Goal: Information Seeking & Learning: Learn about a topic

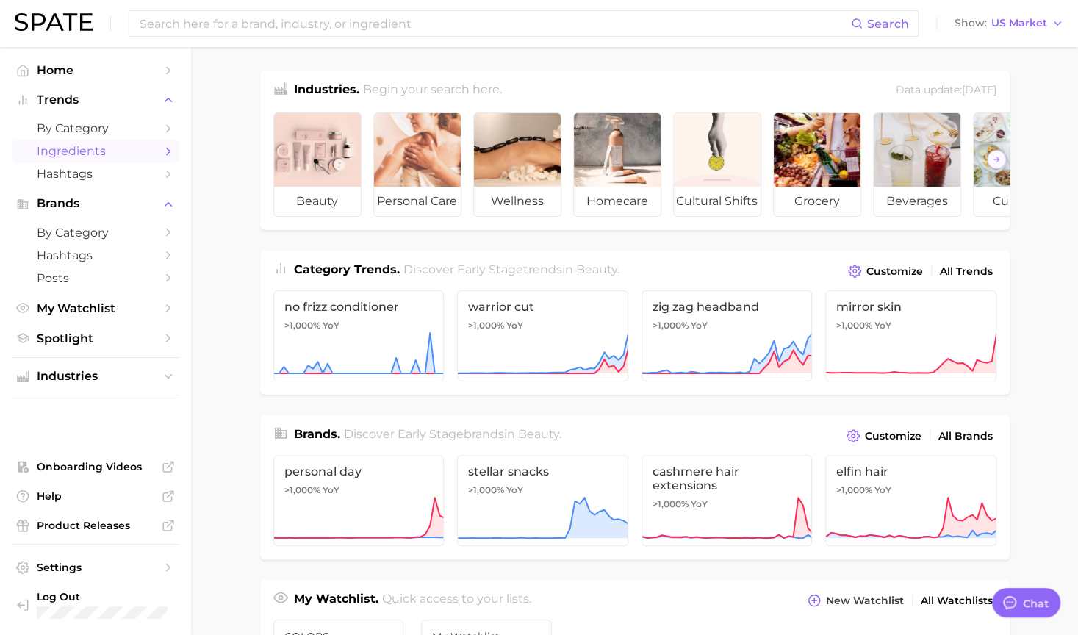
click at [170, 152] on polyline "Sidebar" at bounding box center [169, 151] width 4 height 7
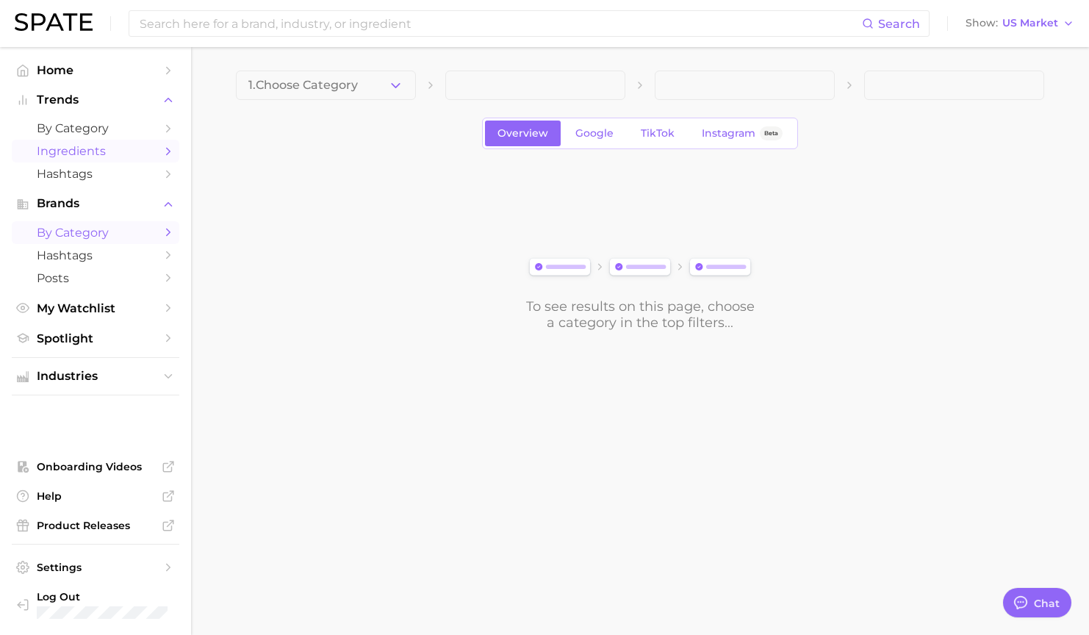
click at [137, 231] on span "by Category" at bounding box center [96, 233] width 118 height 14
click at [386, 82] on button "1. Choose Category" at bounding box center [326, 85] width 180 height 29
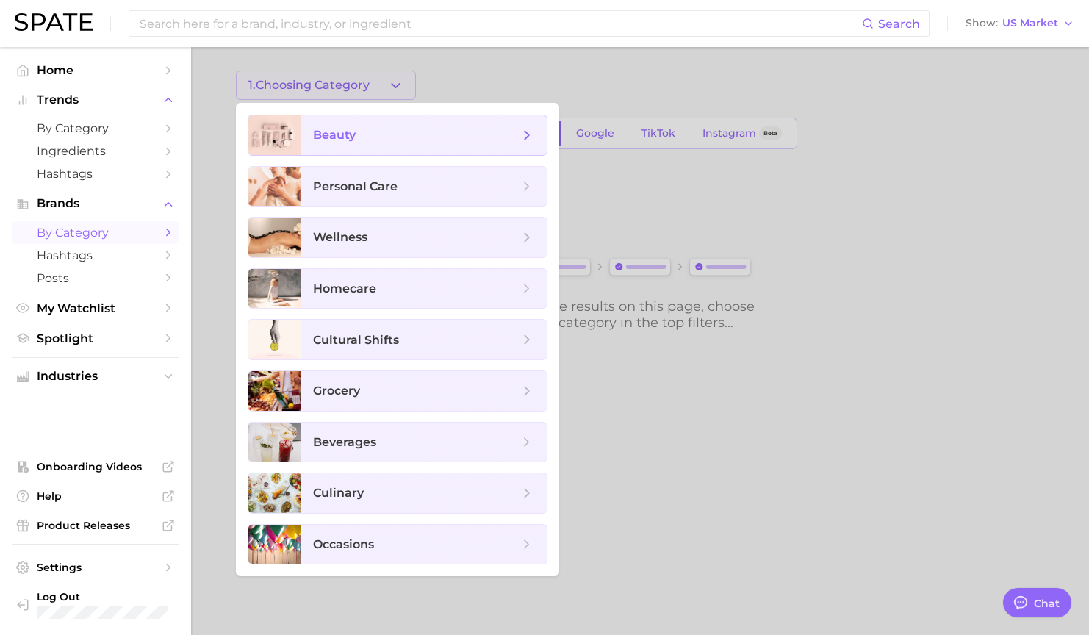
click at [369, 138] on span "beauty" at bounding box center [416, 135] width 206 height 16
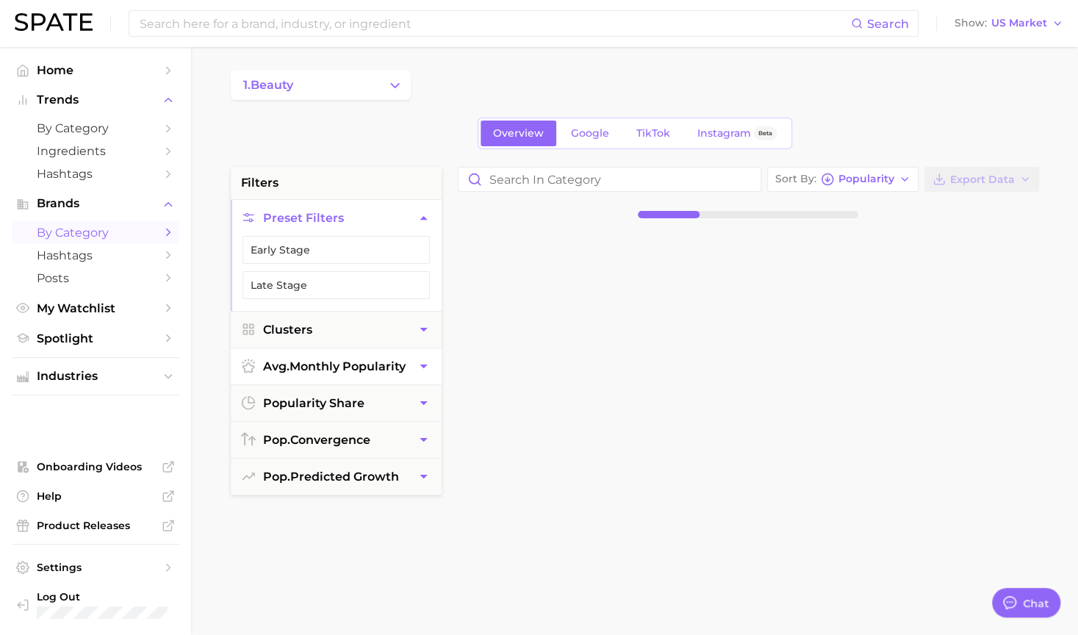
click at [414, 377] on button "avg. monthly popularity" at bounding box center [336, 366] width 211 height 36
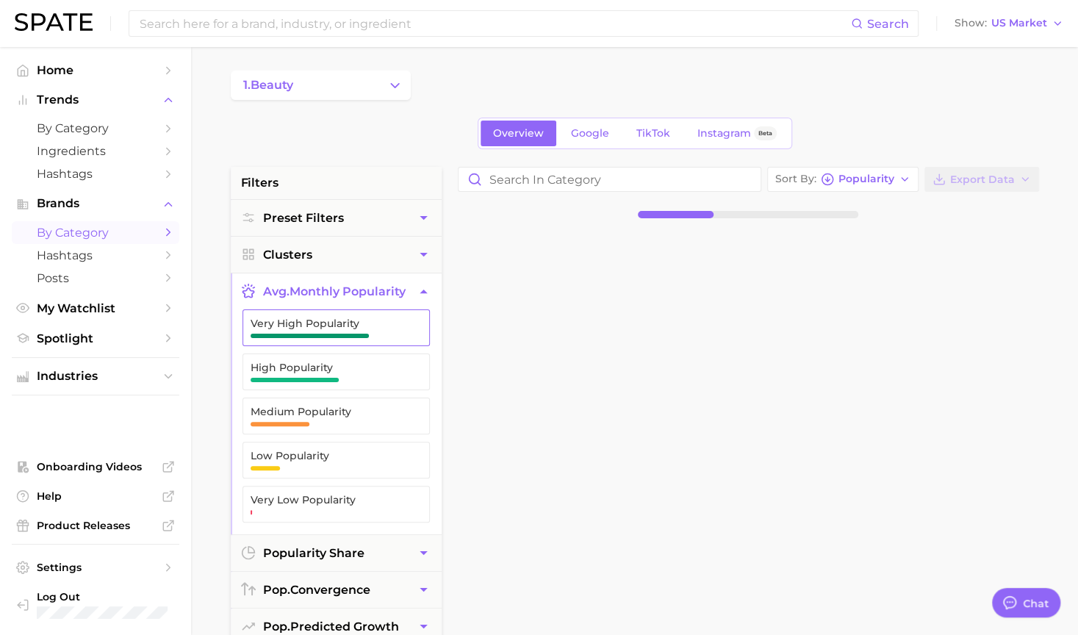
click at [342, 336] on button "Very High Popularity" at bounding box center [335, 327] width 187 height 37
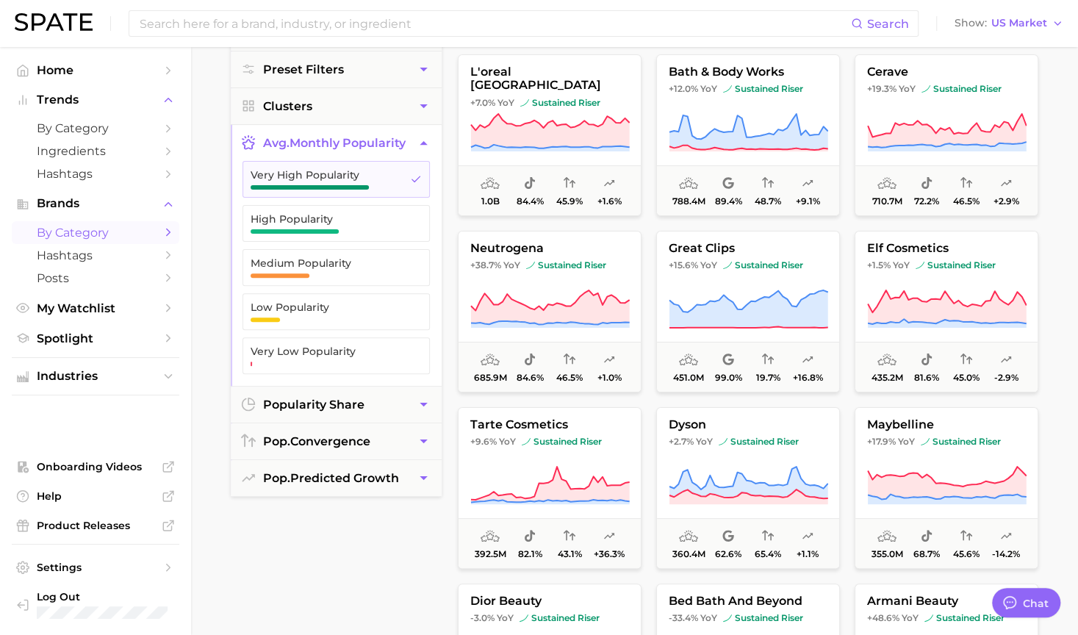
scroll to position [47, 0]
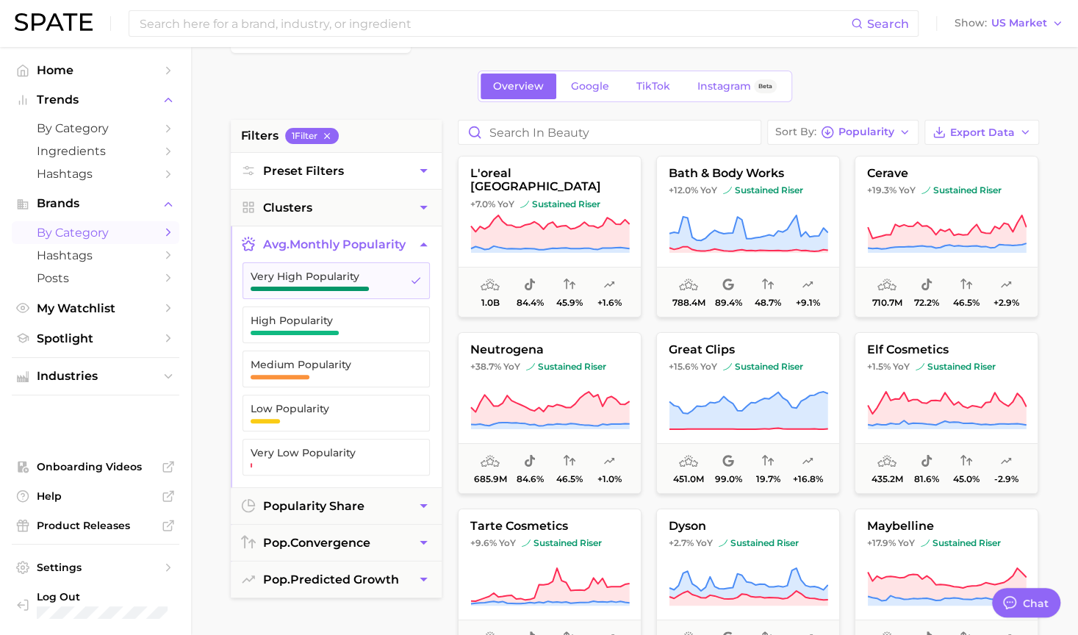
click at [422, 171] on icon "button" at bounding box center [423, 170] width 15 height 15
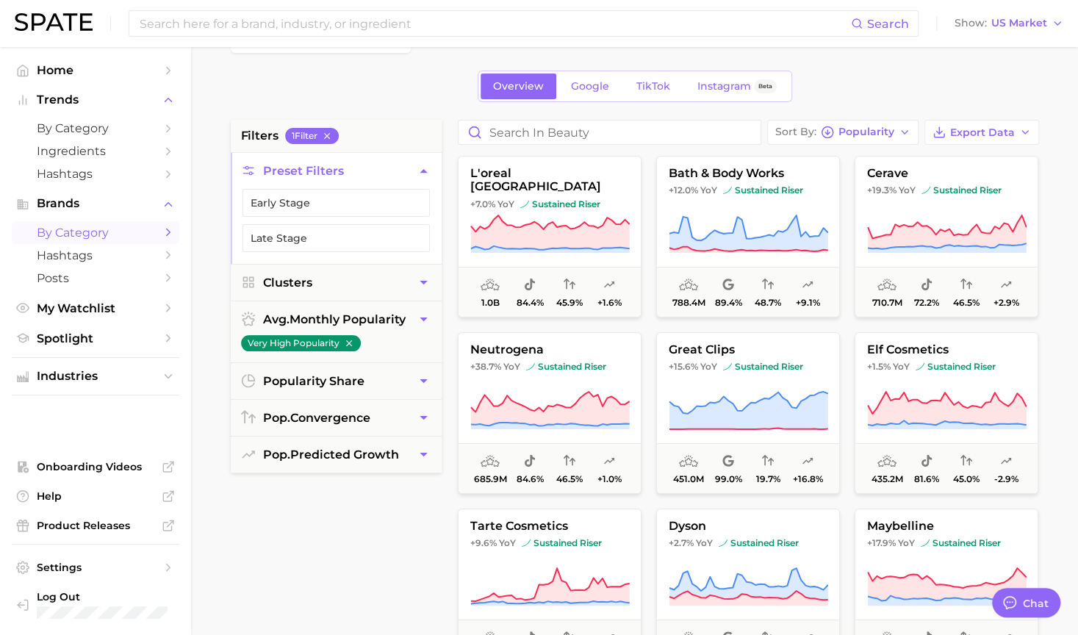
scroll to position [0, 0]
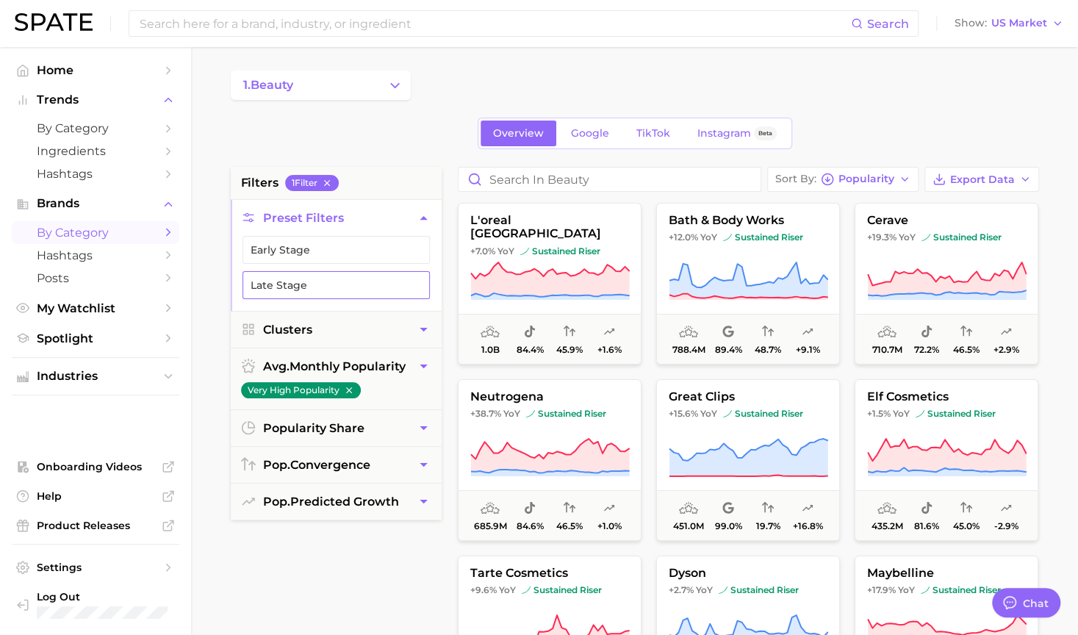
click at [370, 290] on button "Late Stage" at bounding box center [335, 285] width 187 height 28
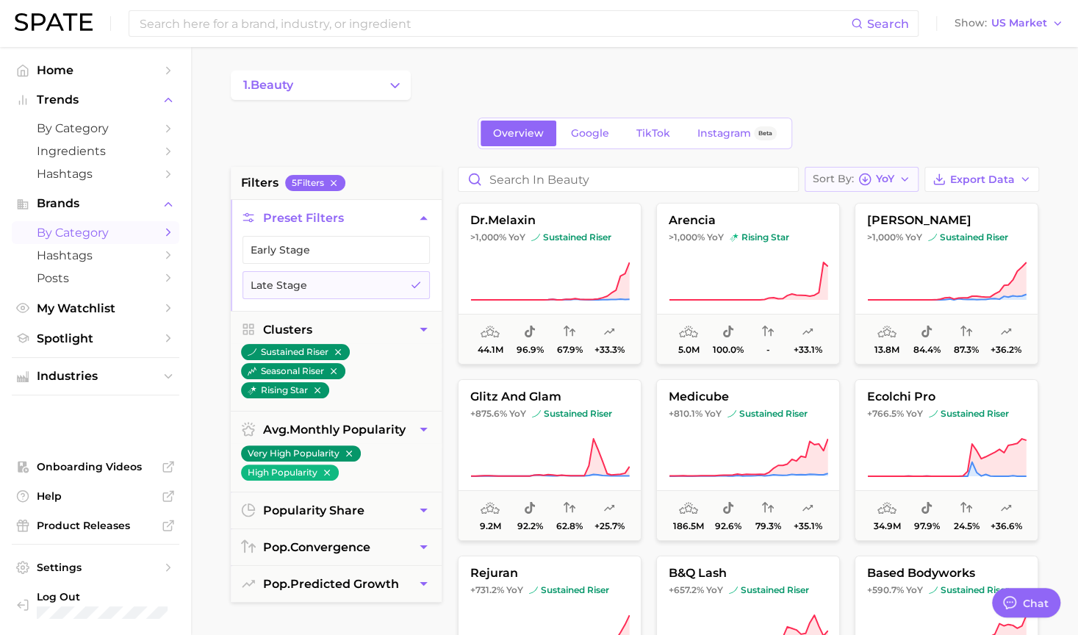
click at [874, 173] on div "Sort By YoY" at bounding box center [854, 179] width 82 height 13
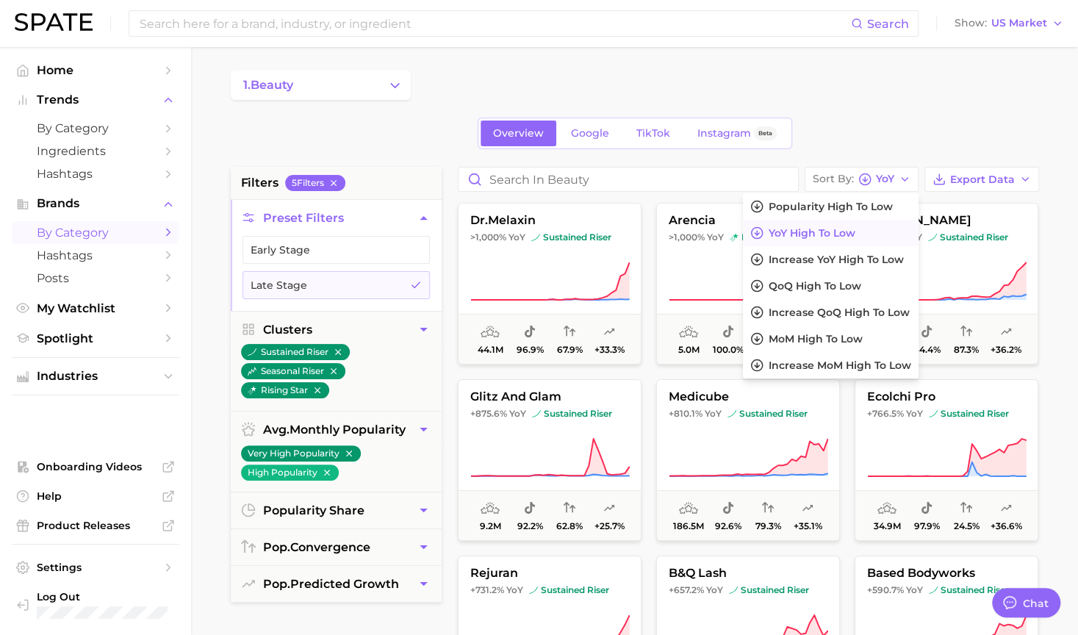
click at [793, 234] on span "YoY high to low" at bounding box center [812, 233] width 87 height 12
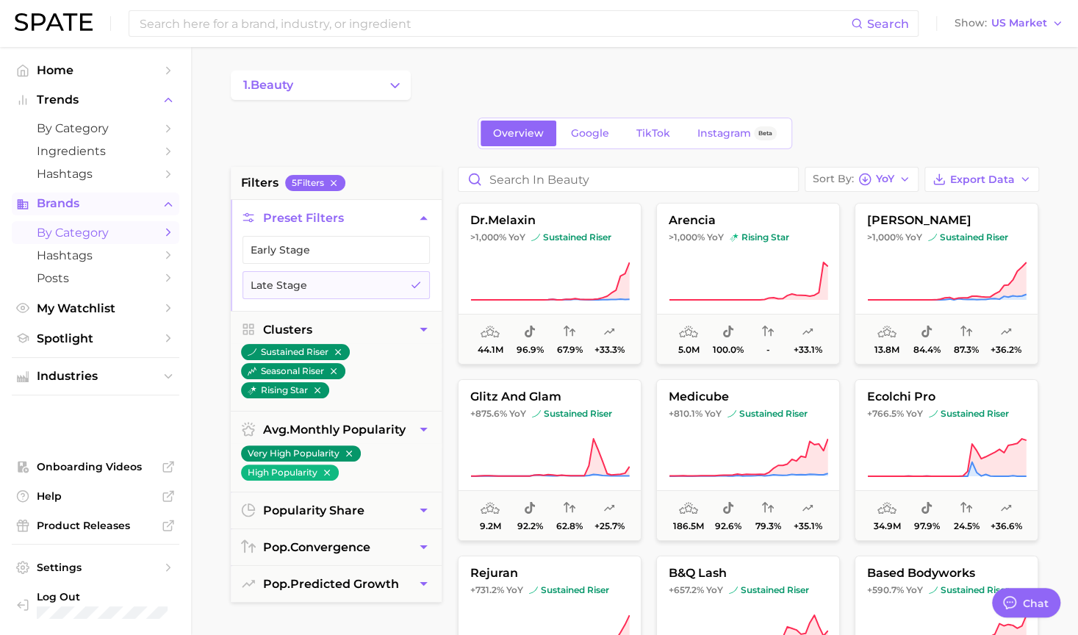
click at [76, 201] on span "Brands" at bounding box center [96, 203] width 118 height 13
click at [160, 205] on button "Brands" at bounding box center [96, 203] width 168 height 22
click at [141, 239] on span "by Category" at bounding box center [96, 233] width 118 height 14
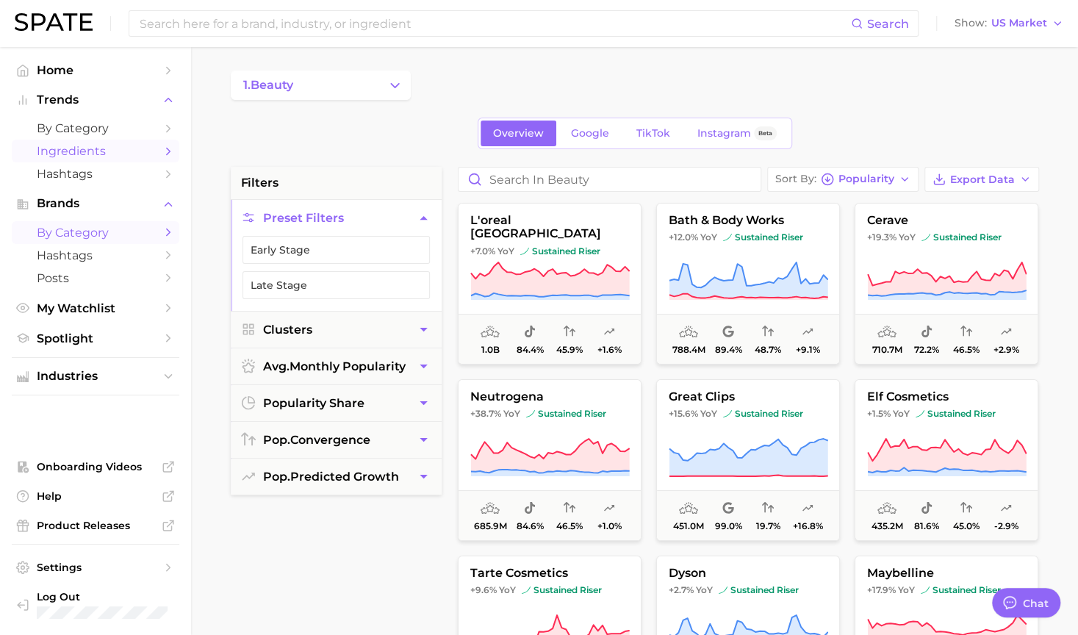
click at [151, 156] on span "Ingredients" at bounding box center [96, 151] width 118 height 14
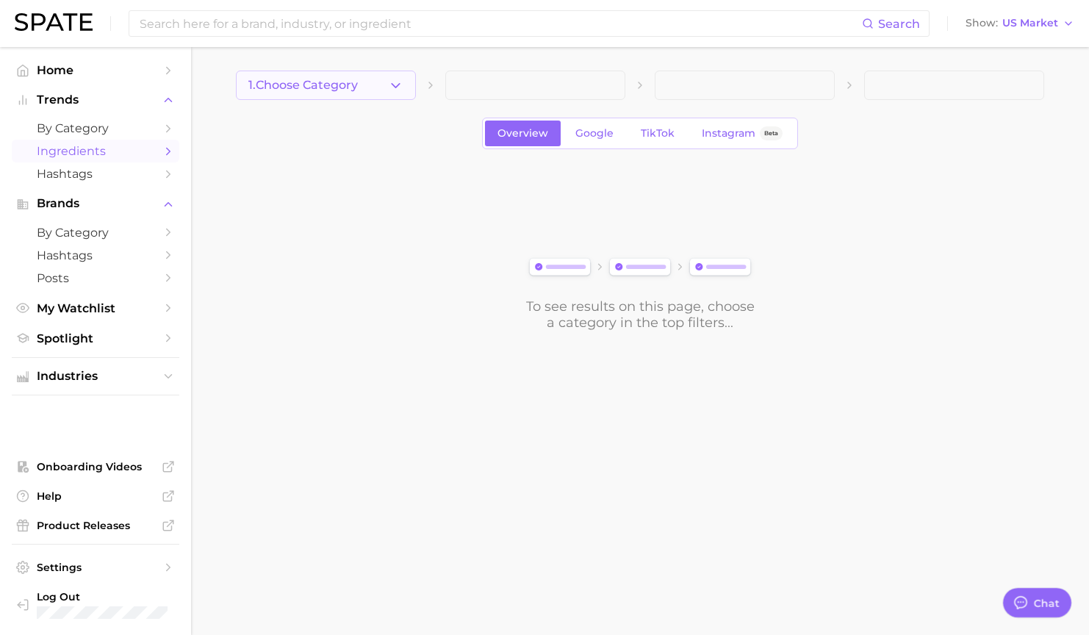
click at [382, 94] on button "1. Choose Category" at bounding box center [326, 85] width 180 height 29
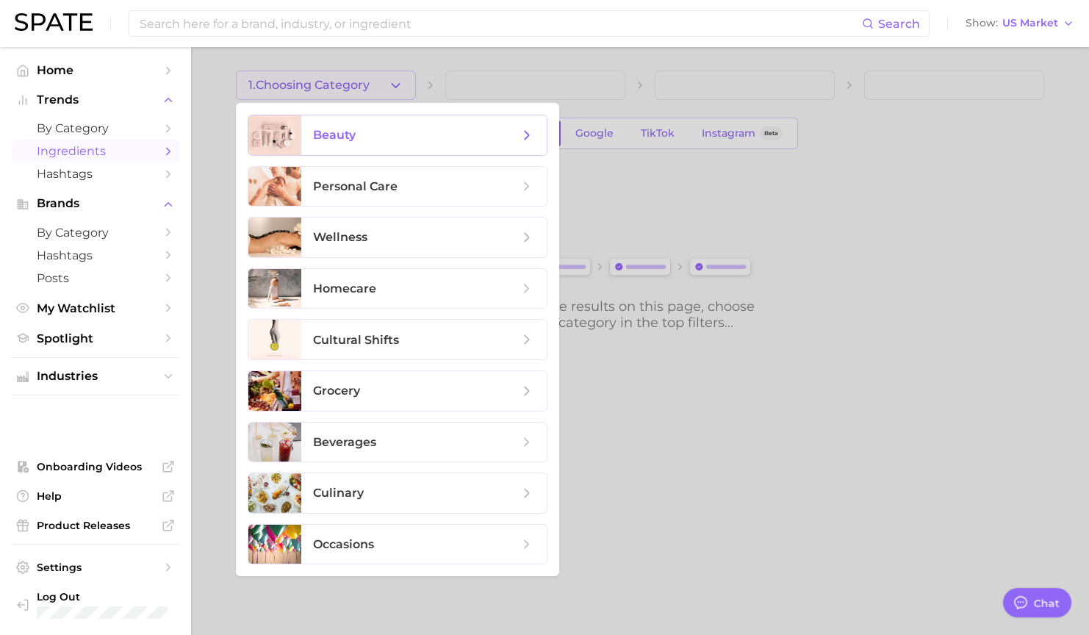
click at [367, 132] on span "beauty" at bounding box center [416, 135] width 206 height 16
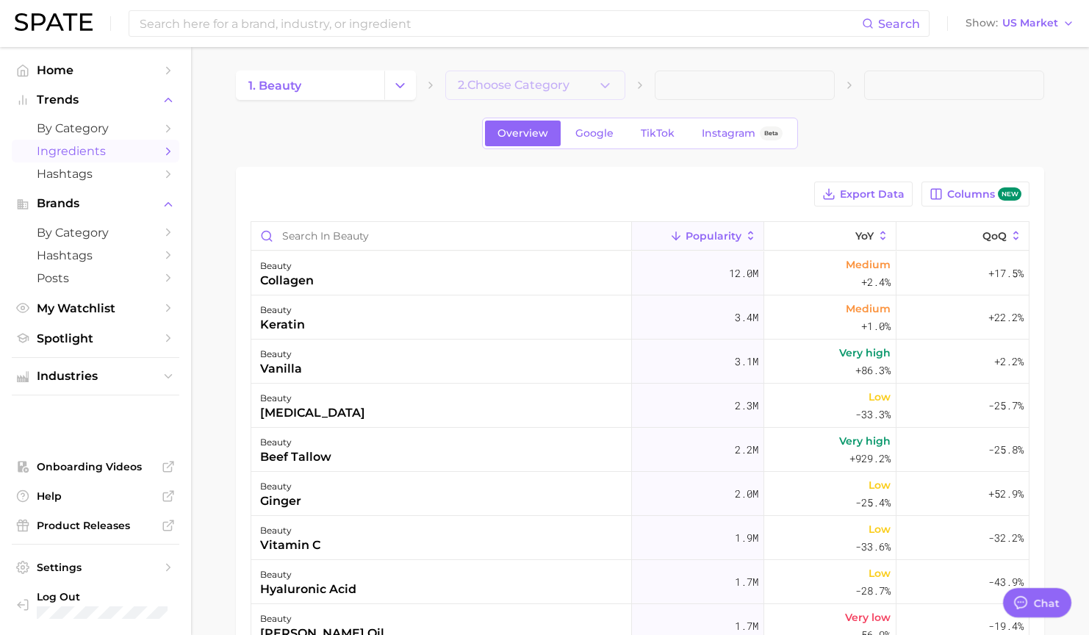
type textarea "x"
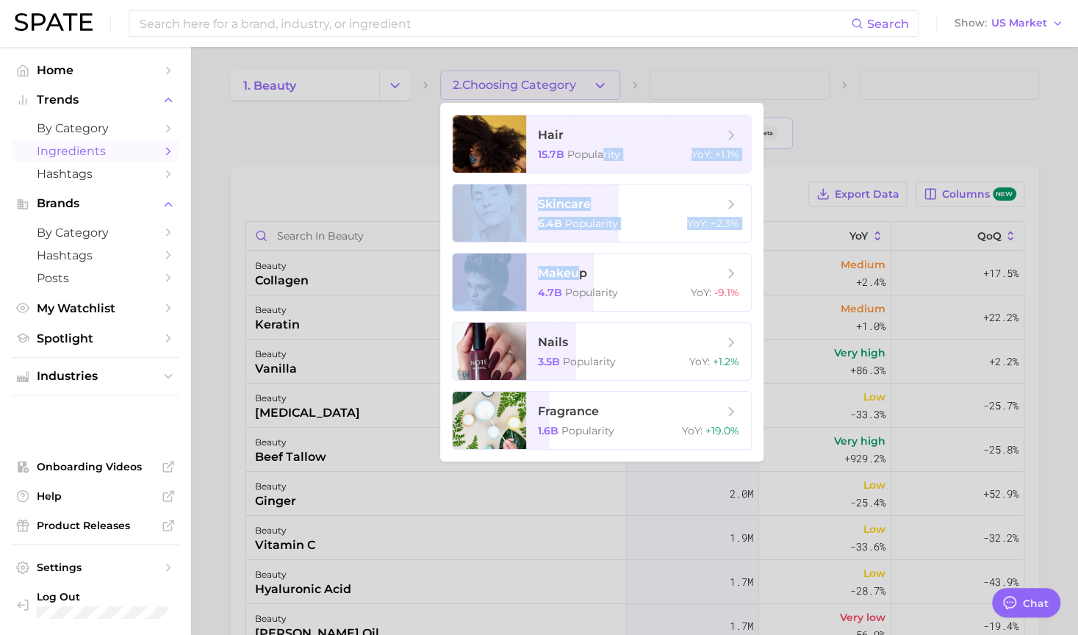
drag, startPoint x: 604, startPoint y: 164, endPoint x: 582, endPoint y: 249, distance: 88.0
click at [582, 249] on ul "hair 15.7b Popularity YoY : +1.1% skincare 6.4b Popularity YoY : +2.3% makeup 4…" at bounding box center [601, 282] width 323 height 359
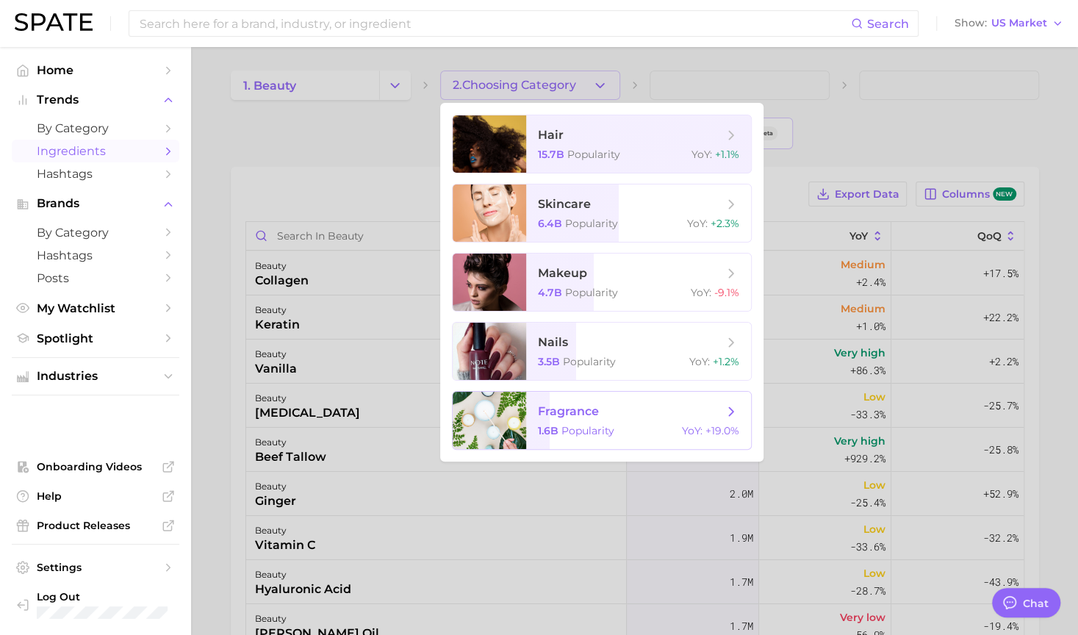
click at [568, 412] on span "fragrance" at bounding box center [568, 411] width 61 height 14
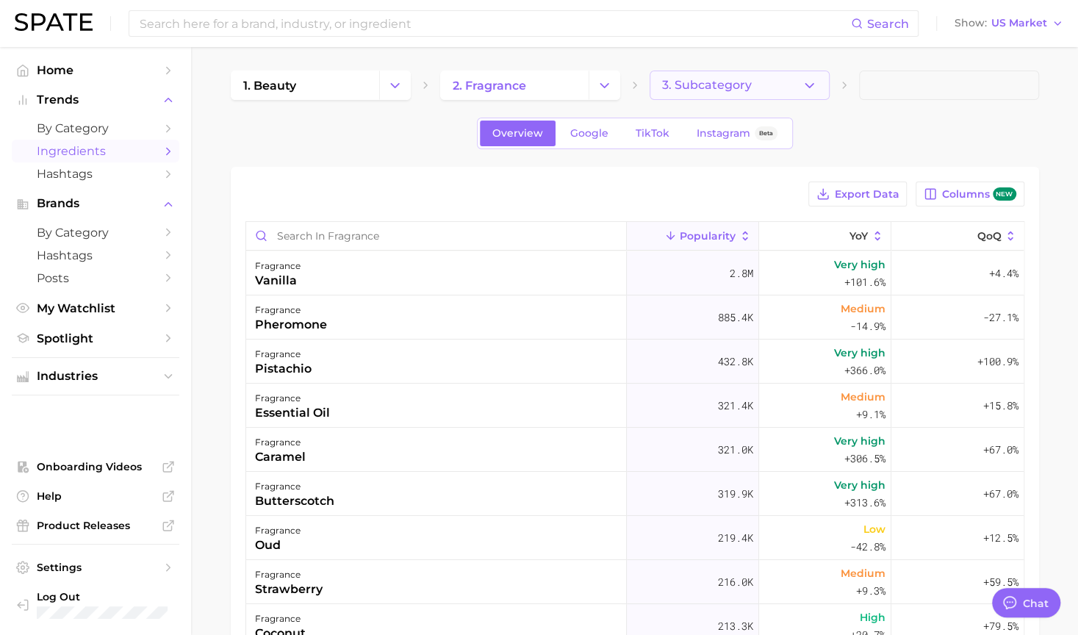
click at [770, 91] on button "3. Subcategory" at bounding box center [739, 85] width 180 height 29
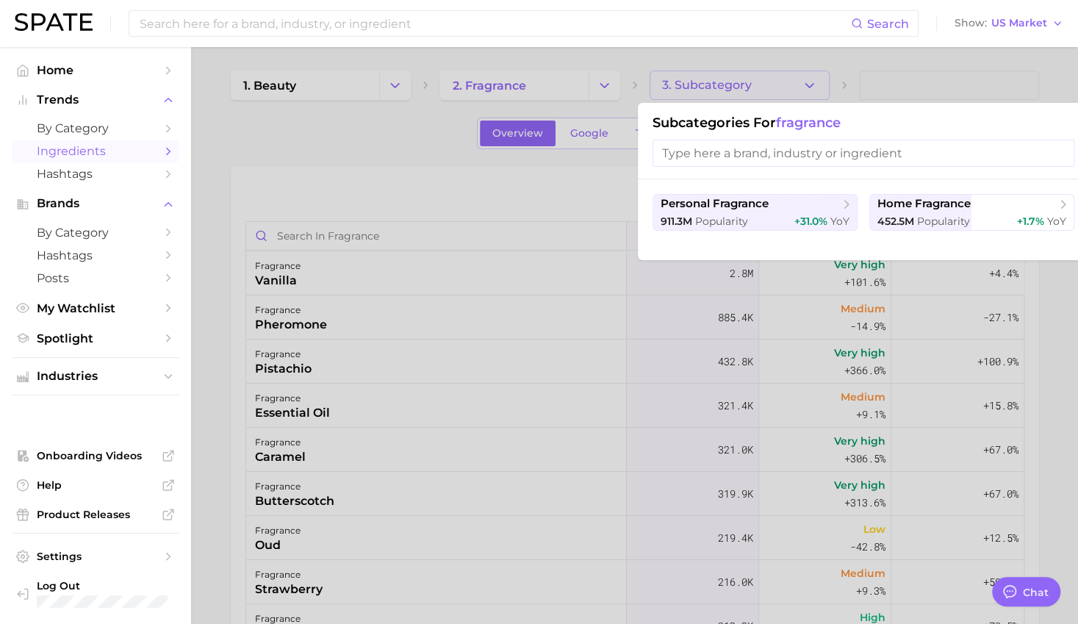
click at [786, 151] on input "search" at bounding box center [863, 153] width 422 height 27
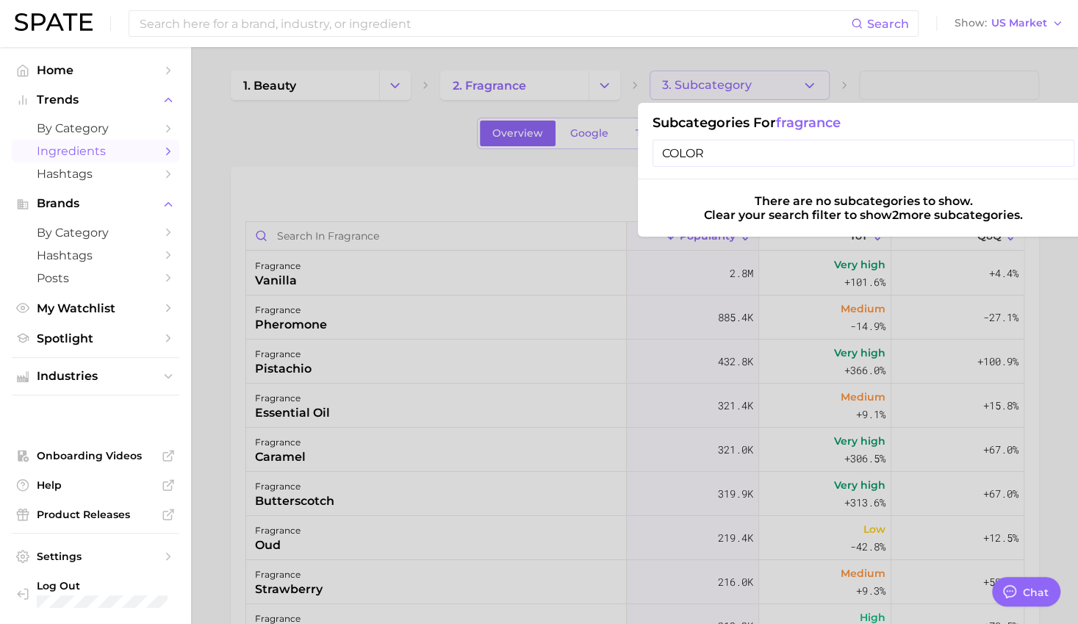
type input "COLOR"
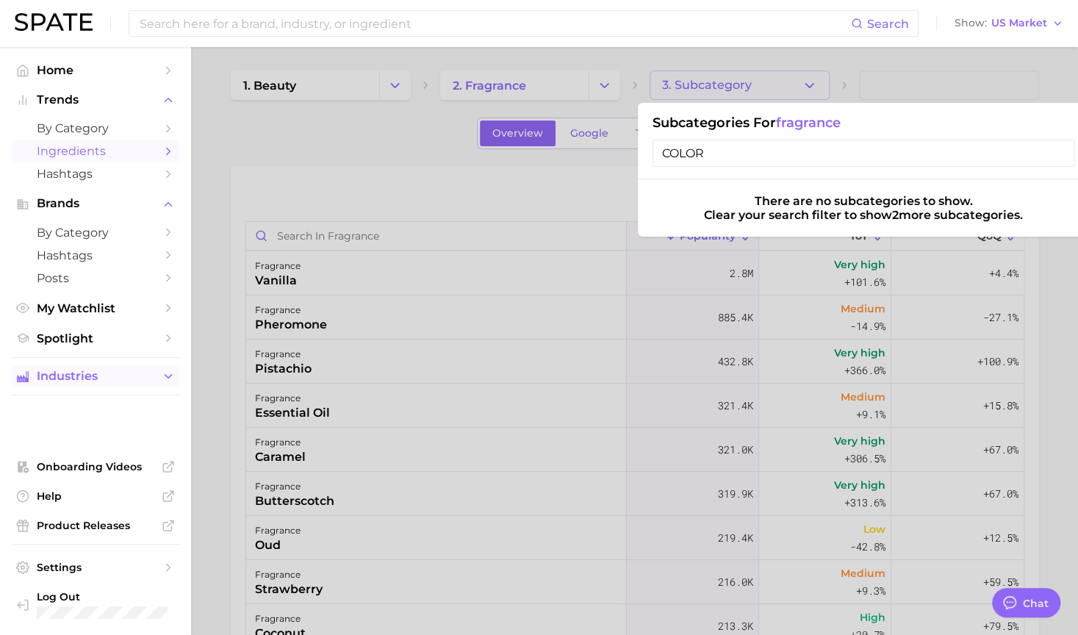
click at [162, 381] on icon "Sidebar" at bounding box center [168, 376] width 13 height 13
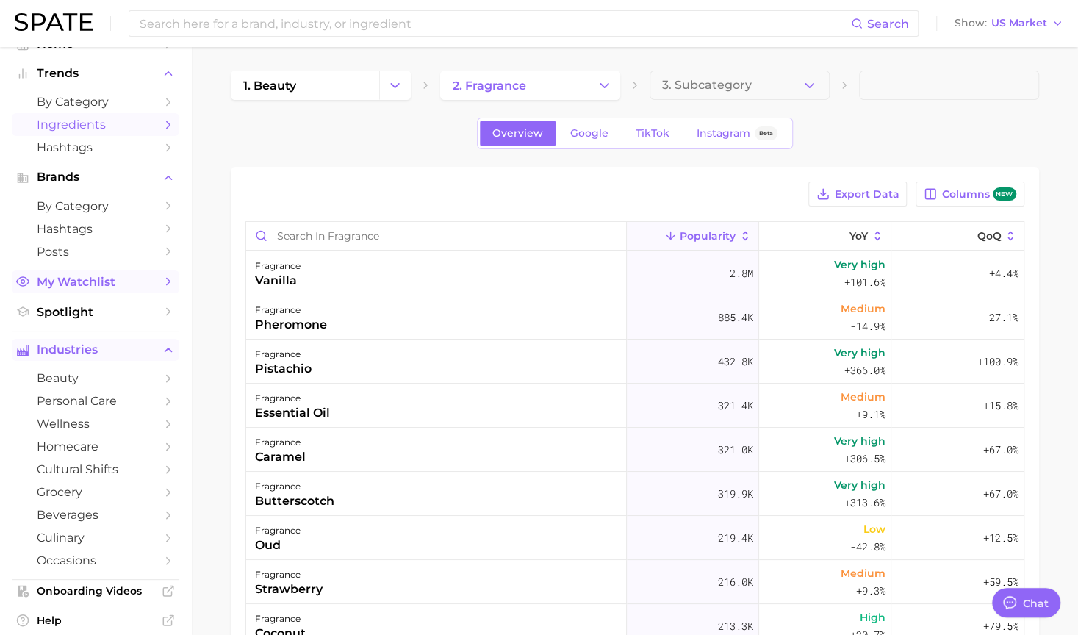
scroll to position [21, 0]
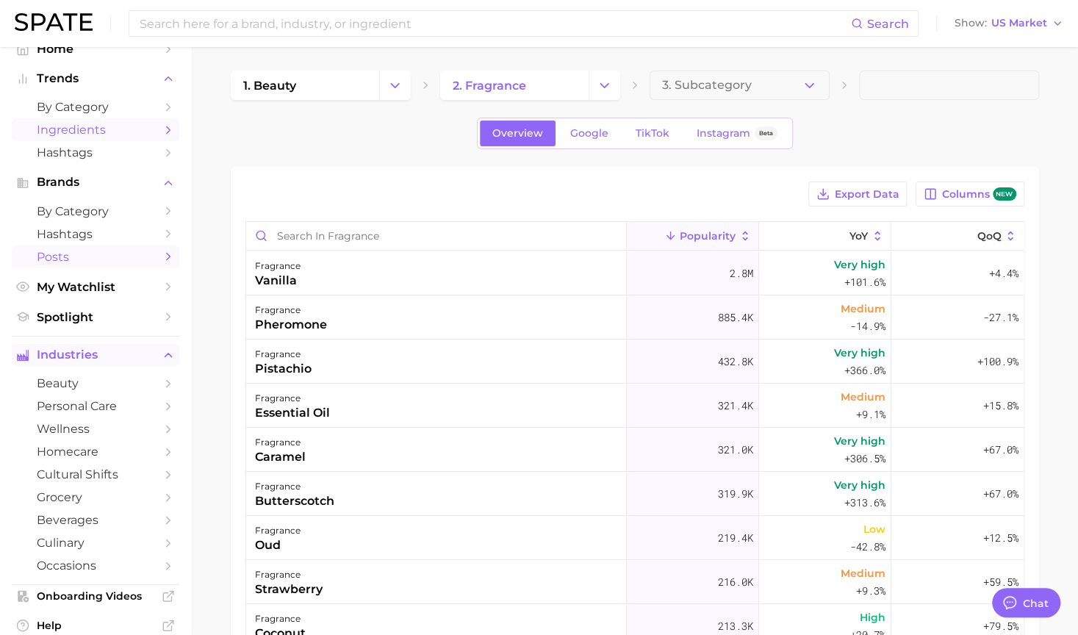
click at [73, 258] on span "Posts" at bounding box center [96, 257] width 118 height 14
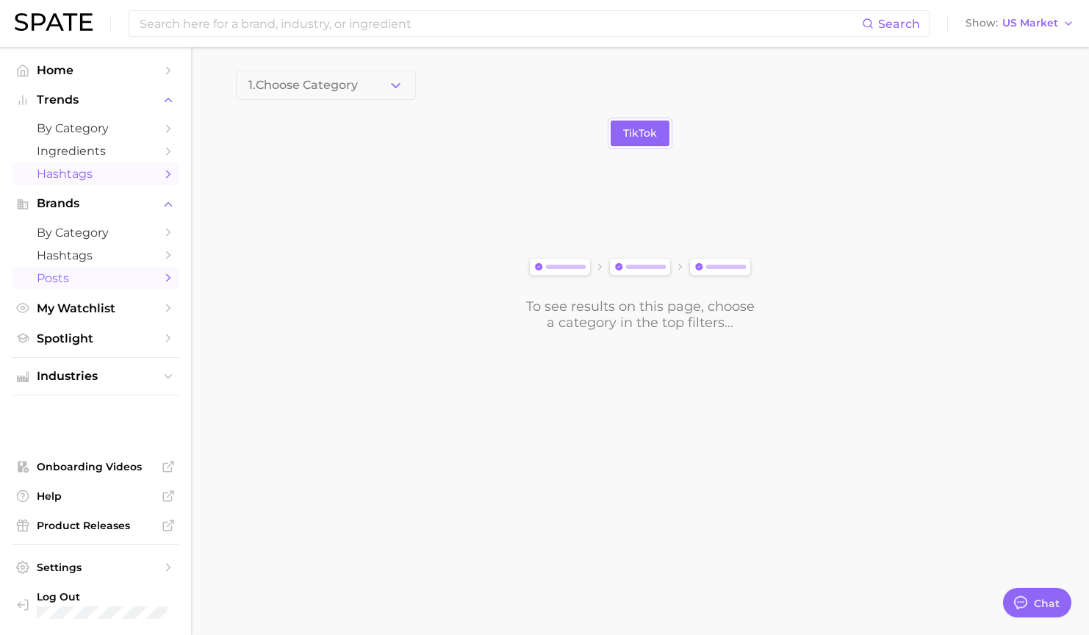
click at [84, 177] on span "Hashtags" at bounding box center [96, 174] width 118 height 14
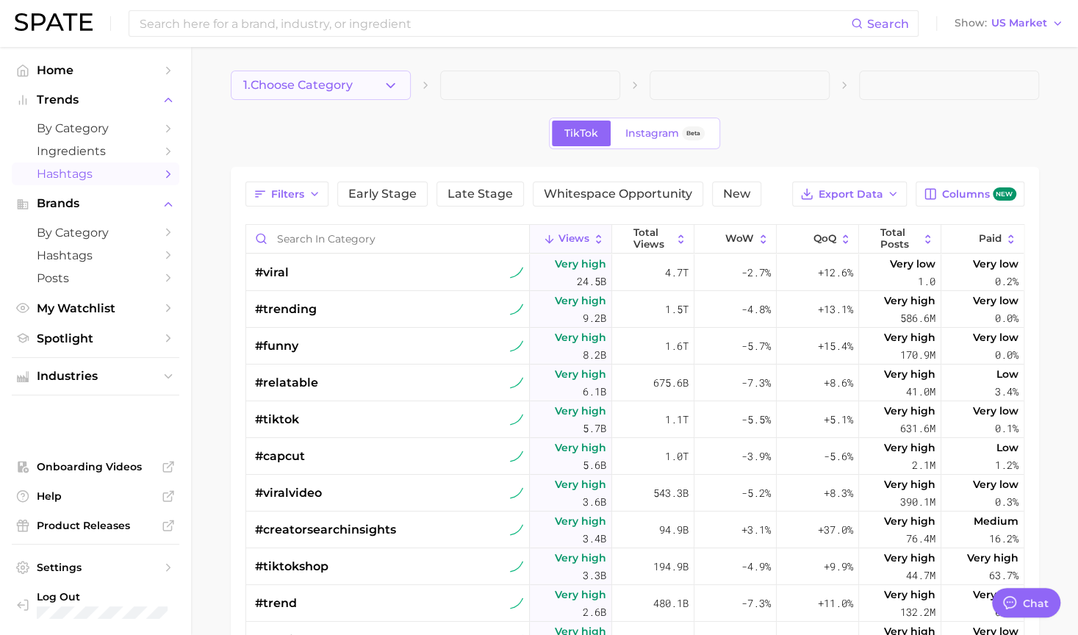
click at [378, 94] on button "1. Choose Category" at bounding box center [321, 85] width 180 height 29
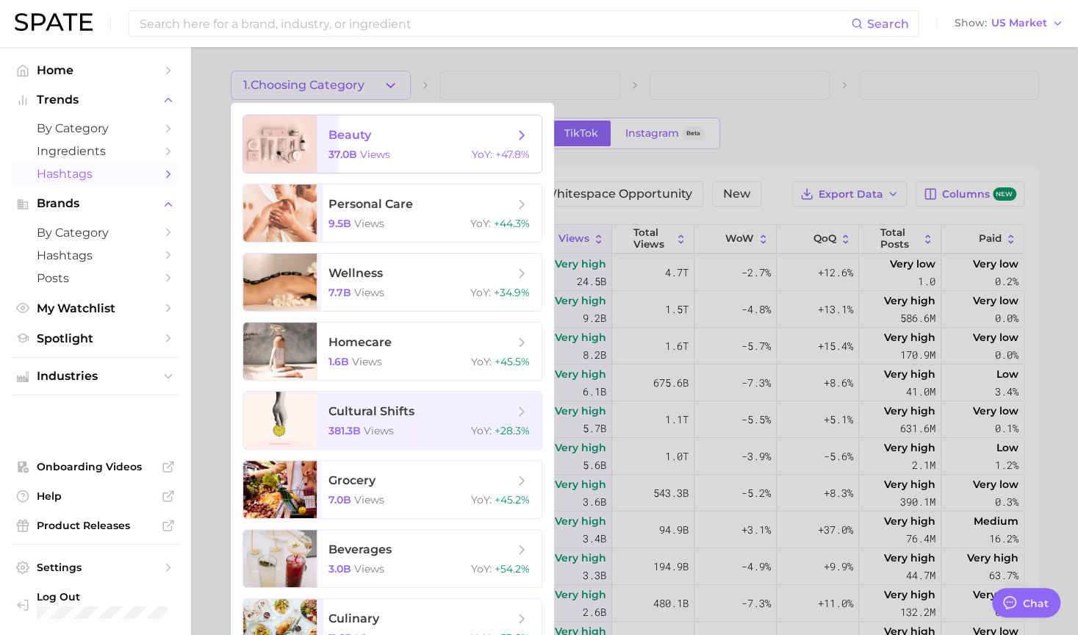
click at [375, 139] on span "beauty" at bounding box center [420, 135] width 185 height 16
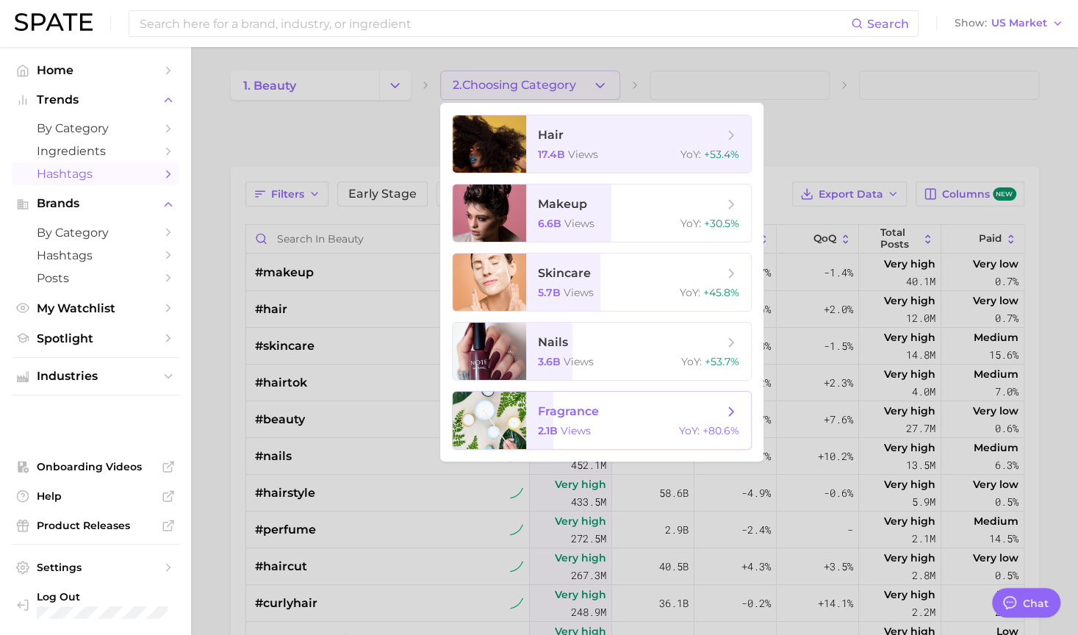
click at [588, 402] on span "fragrance 2.1b views YoY : +80.6%" at bounding box center [638, 420] width 225 height 57
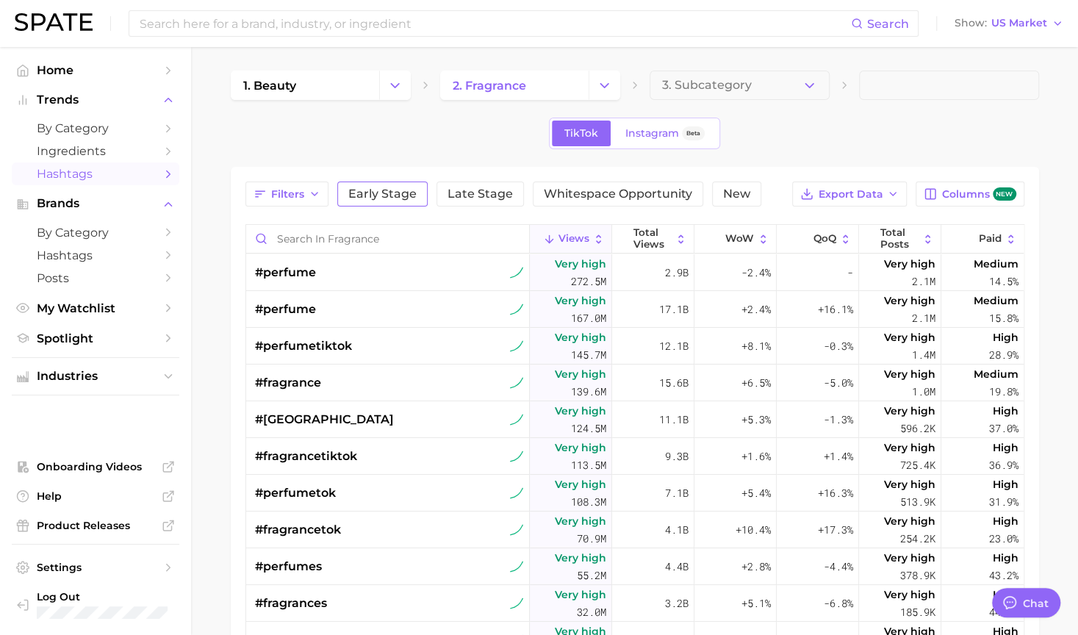
click at [388, 199] on span "Early Stage" at bounding box center [382, 194] width 68 height 12
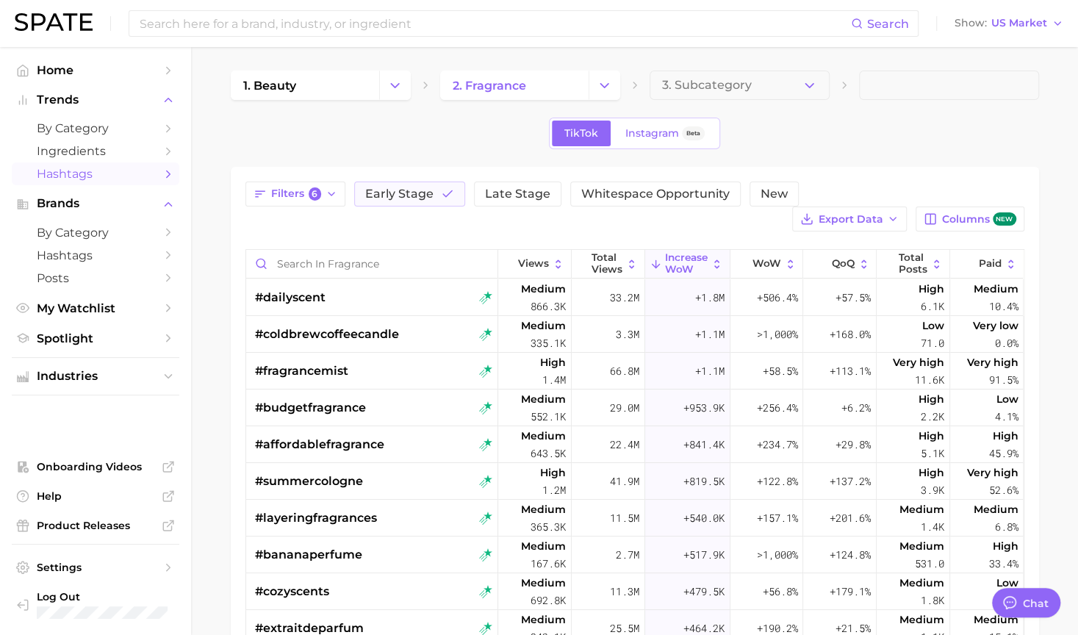
click at [228, 195] on main "1. beauty 2. fragrance 3. Subcategory TikTok Instagram Beta Filters 6 Early Sta…" at bounding box center [634, 509] width 887 height 925
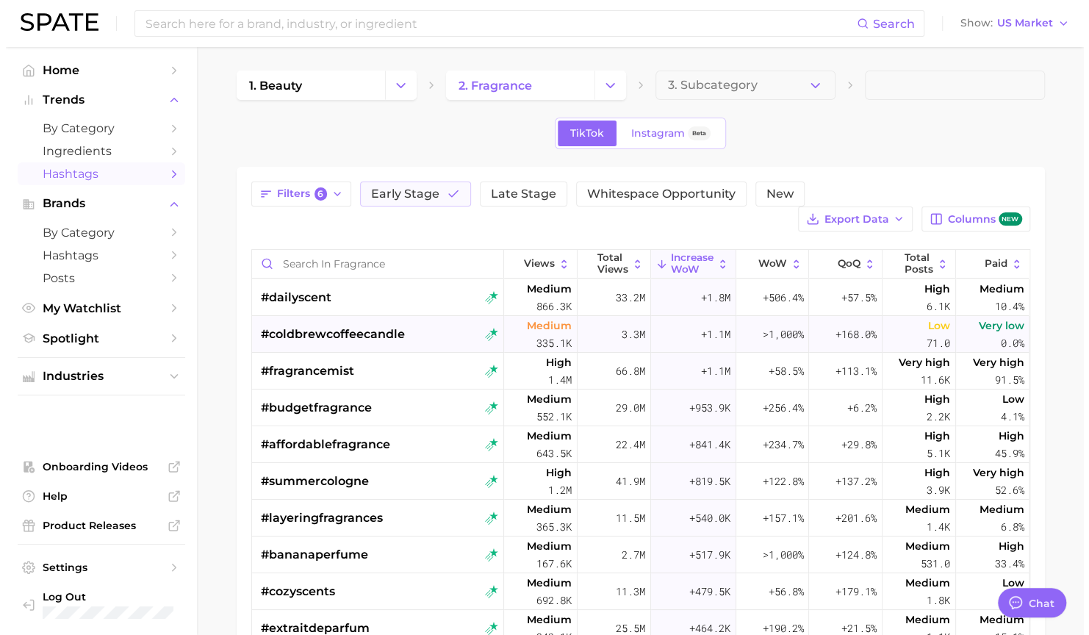
scroll to position [73, 0]
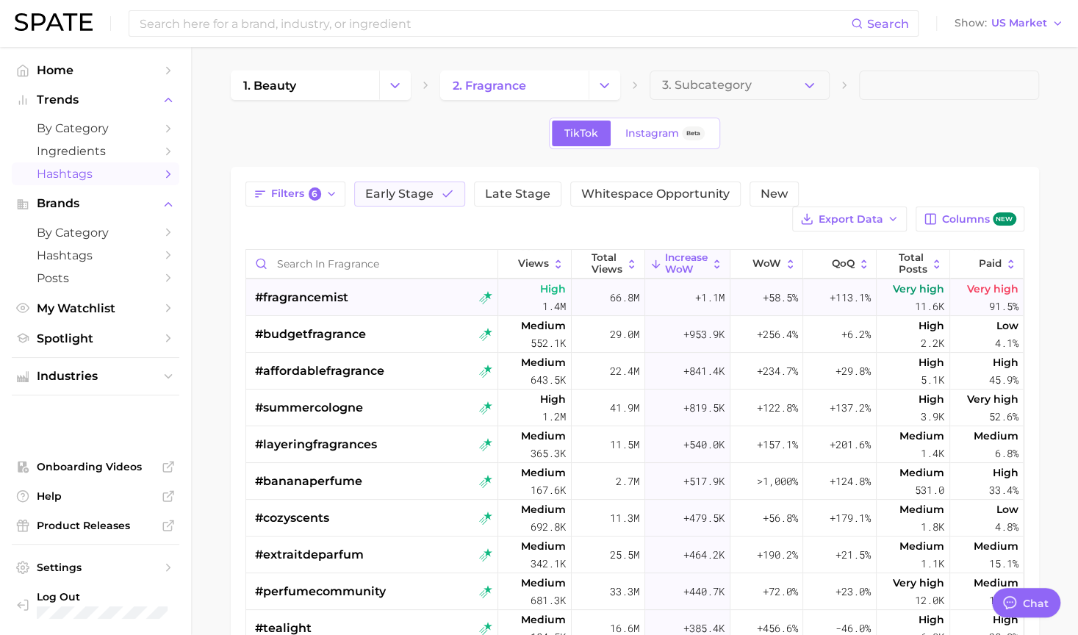
click at [309, 295] on span "#fragrancemist" at bounding box center [301, 298] width 93 height 18
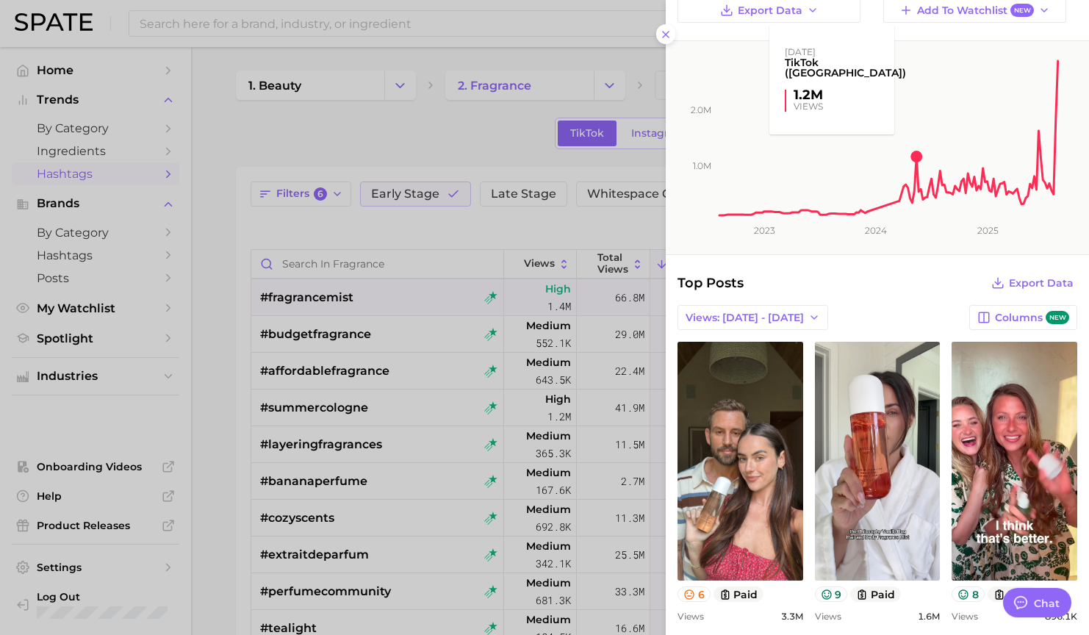
scroll to position [44, 0]
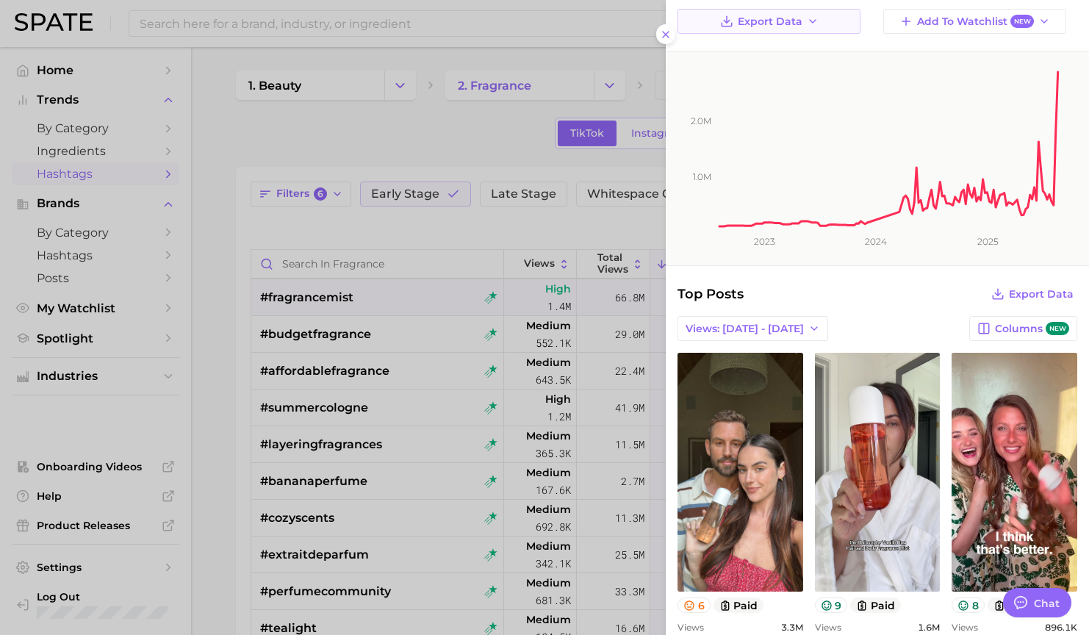
click at [825, 22] on button "Export Data" at bounding box center [768, 21] width 183 height 25
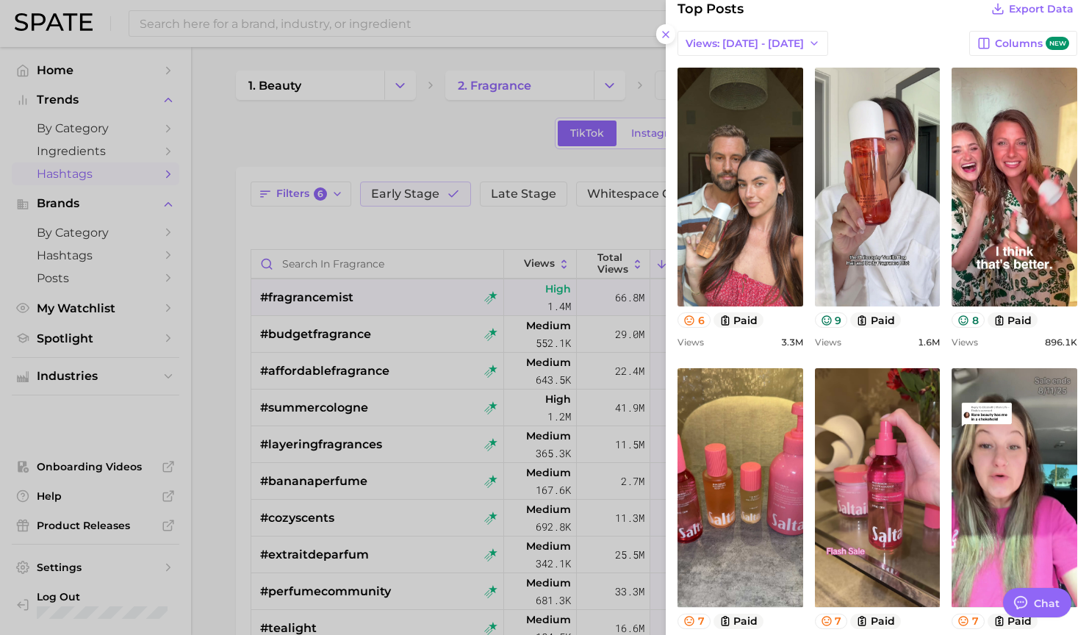
scroll to position [330, 0]
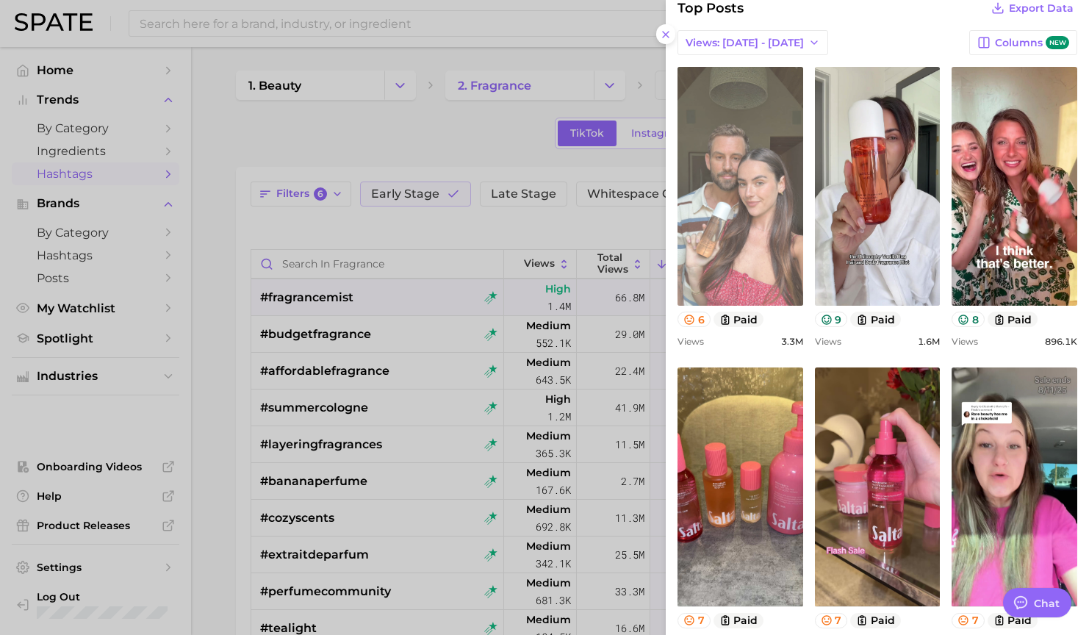
click at [727, 191] on link "view post on TikTok" at bounding box center [740, 186] width 126 height 239
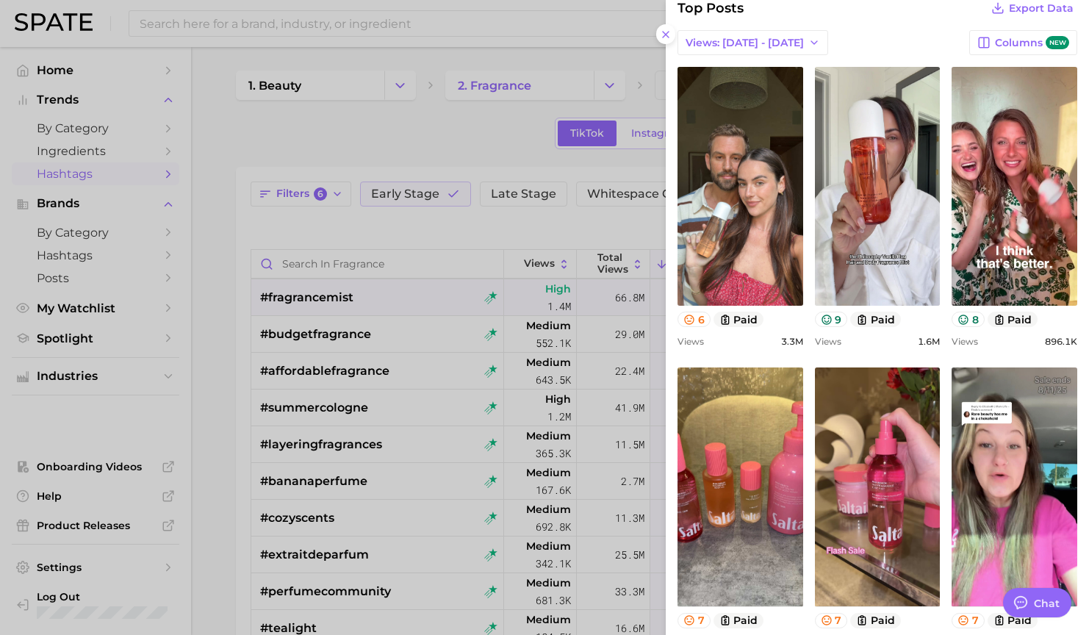
scroll to position [494, 0]
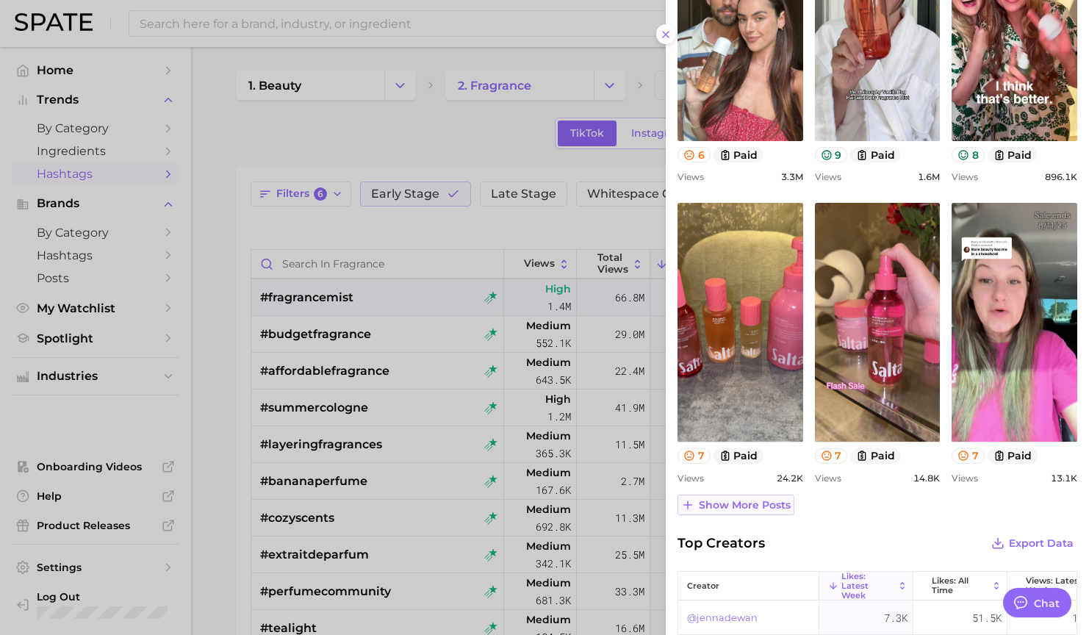
click at [764, 502] on span "Show more posts" at bounding box center [745, 505] width 92 height 12
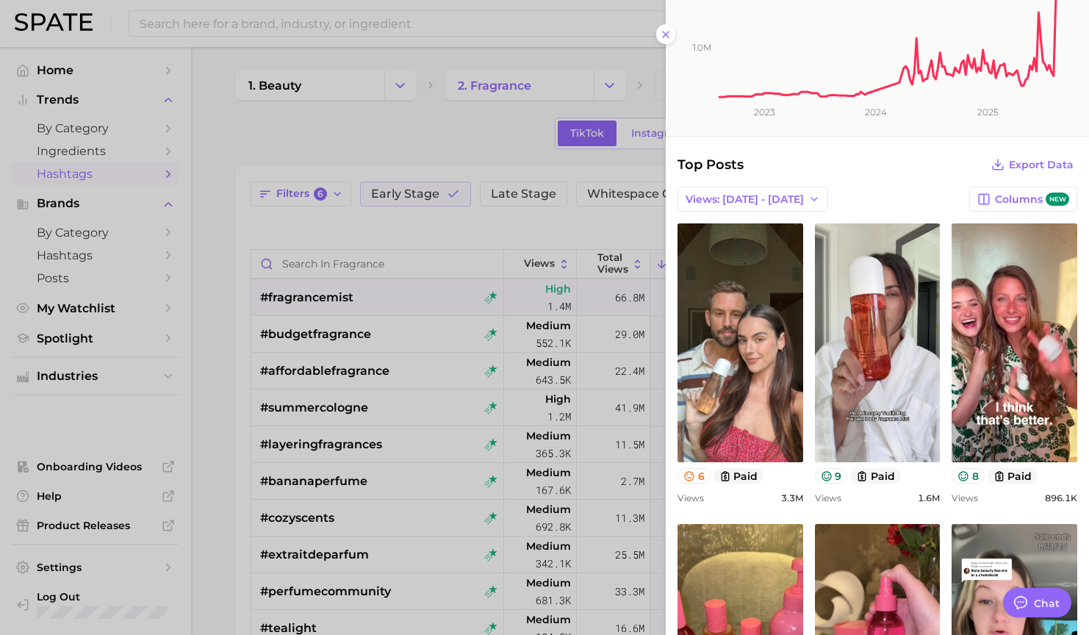
scroll to position [144, 0]
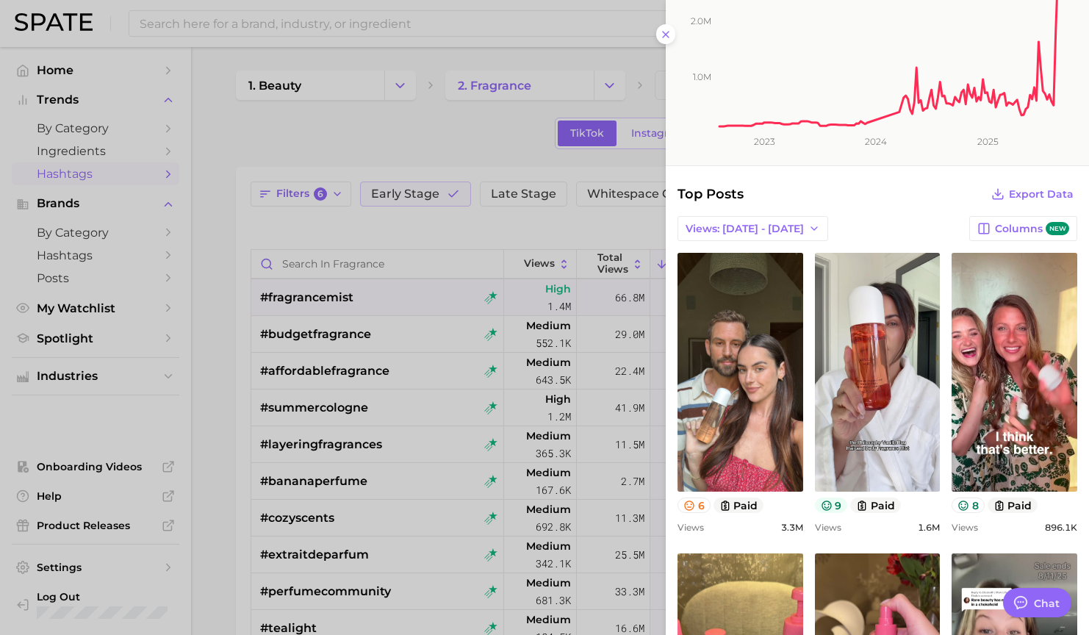
click at [828, 505] on button "9" at bounding box center [831, 504] width 33 height 15
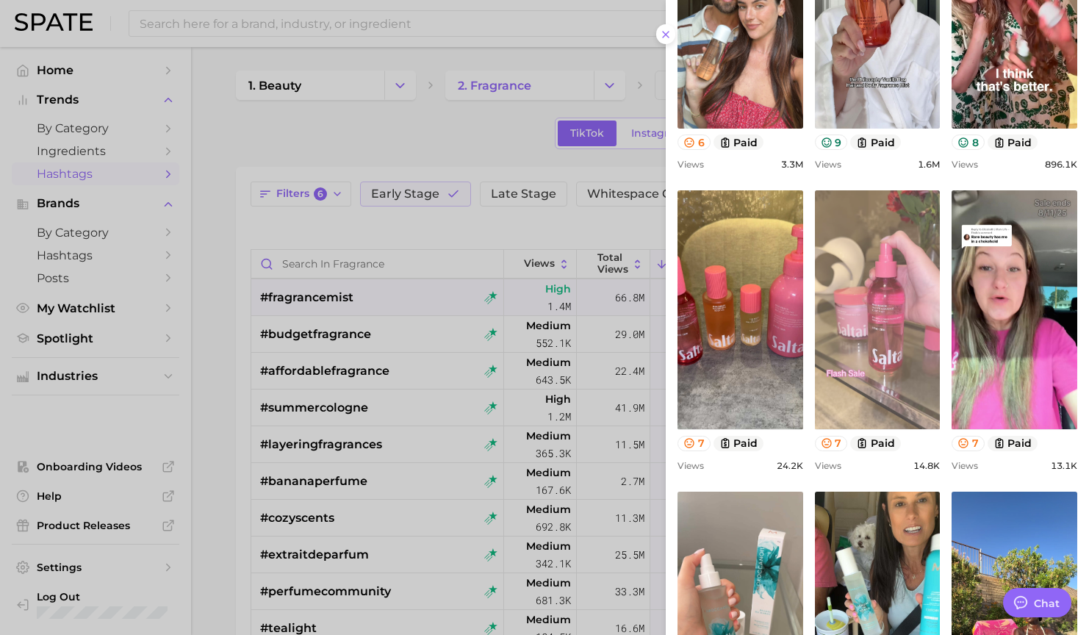
scroll to position [508, 0]
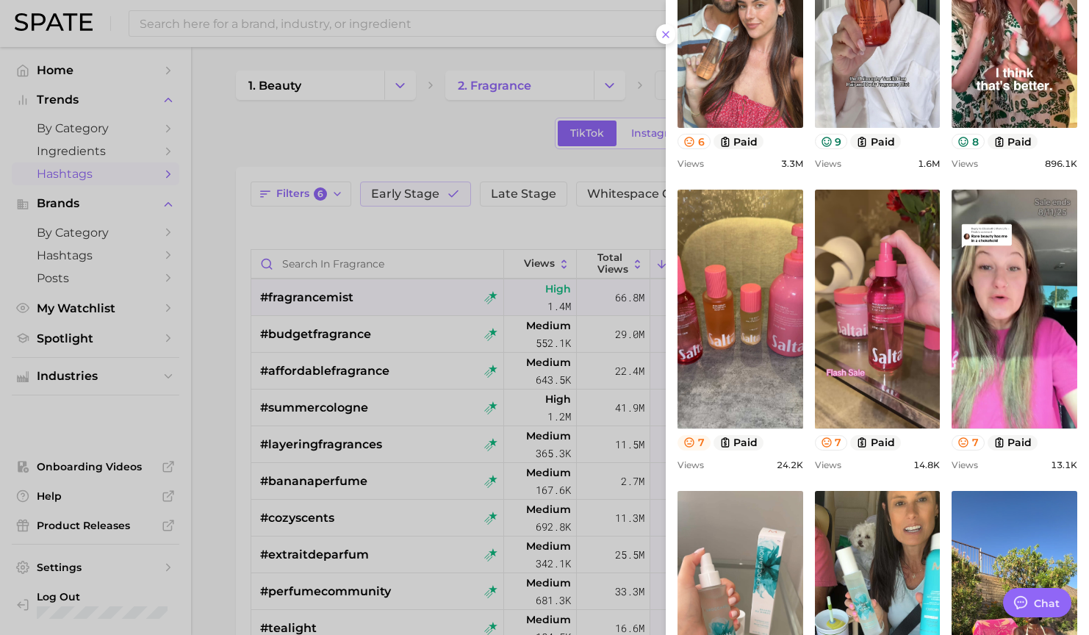
click at [693, 441] on icon at bounding box center [689, 442] width 10 height 10
click at [821, 440] on icon at bounding box center [826, 442] width 10 height 10
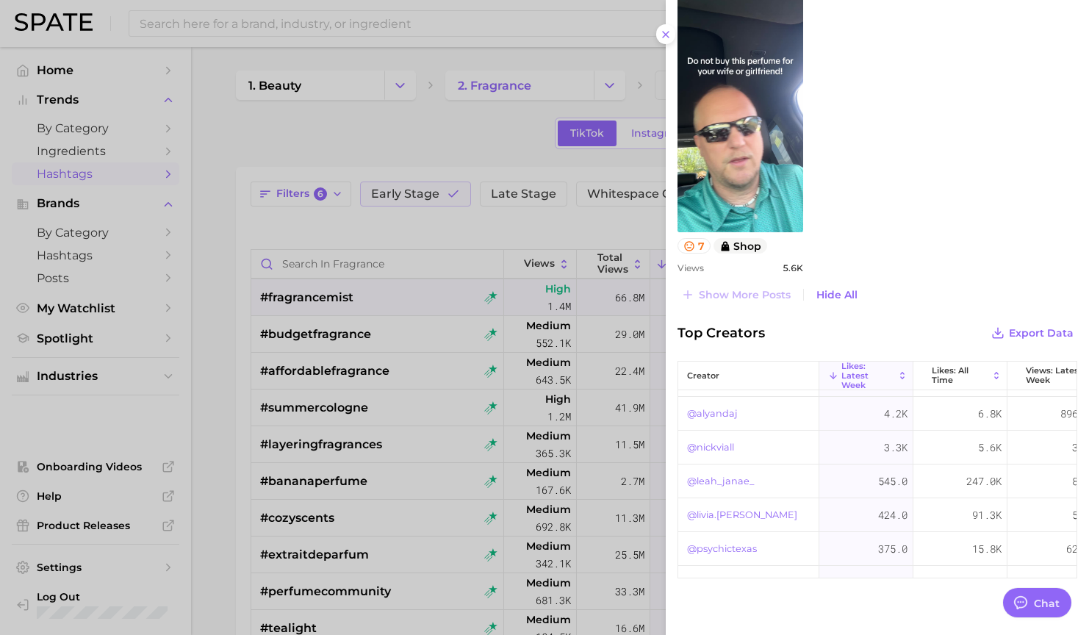
scroll to position [0, 0]
